Goal: Task Accomplishment & Management: Manage account settings

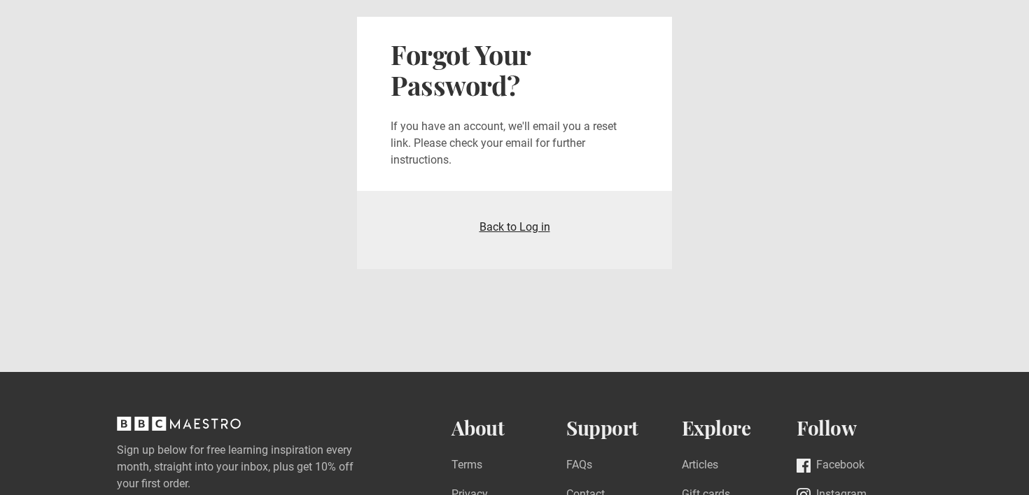
click at [514, 225] on link "Back to Log in" at bounding box center [514, 226] width 71 height 13
